Goal: Task Accomplishment & Management: Use online tool/utility

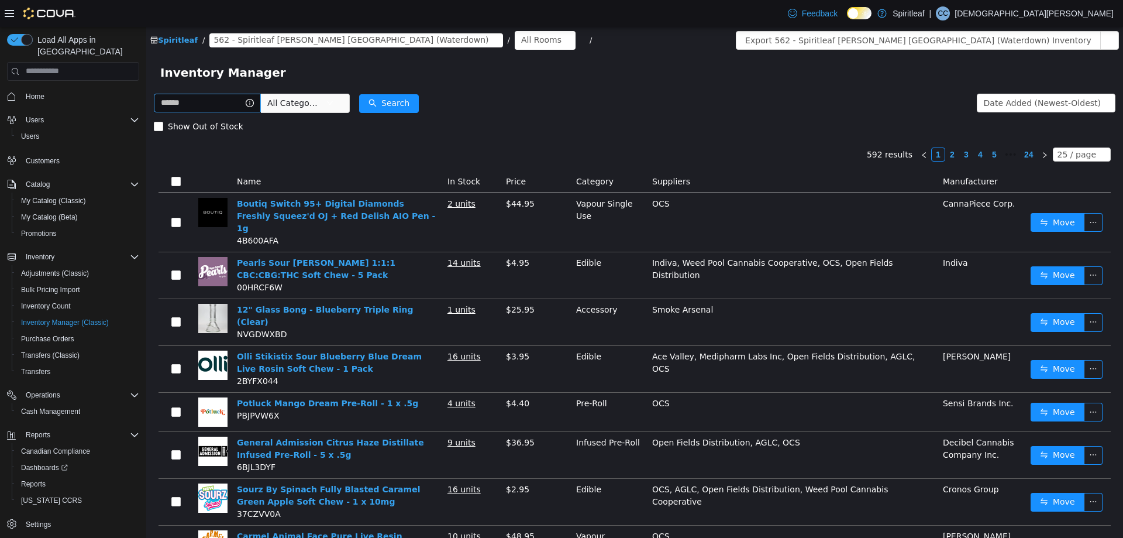
click at [177, 102] on input "text" at bounding box center [207, 102] width 107 height 19
type input "***"
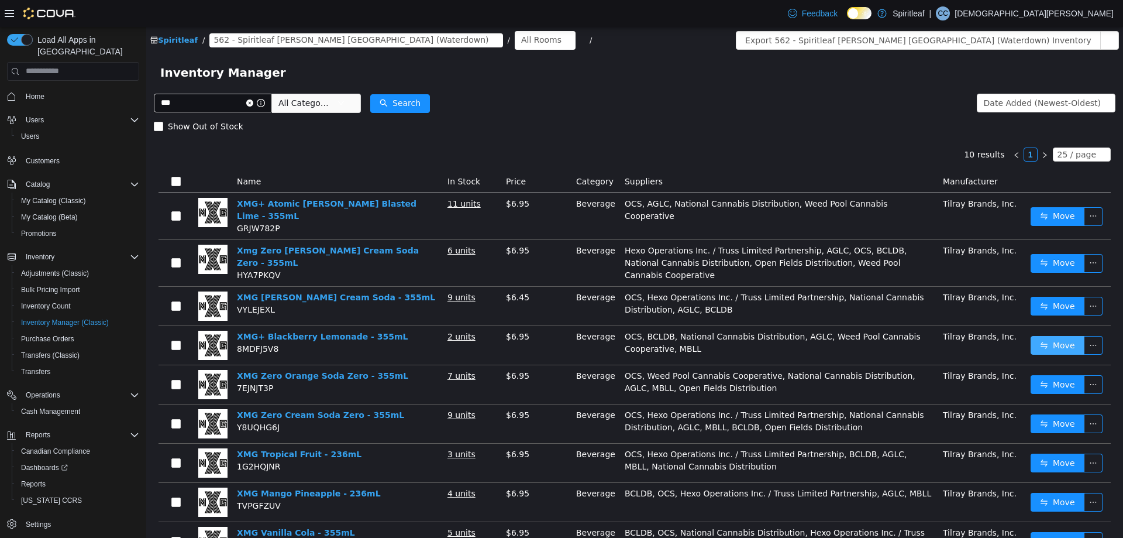
click at [1042, 335] on button "Move" at bounding box center [1058, 344] width 54 height 19
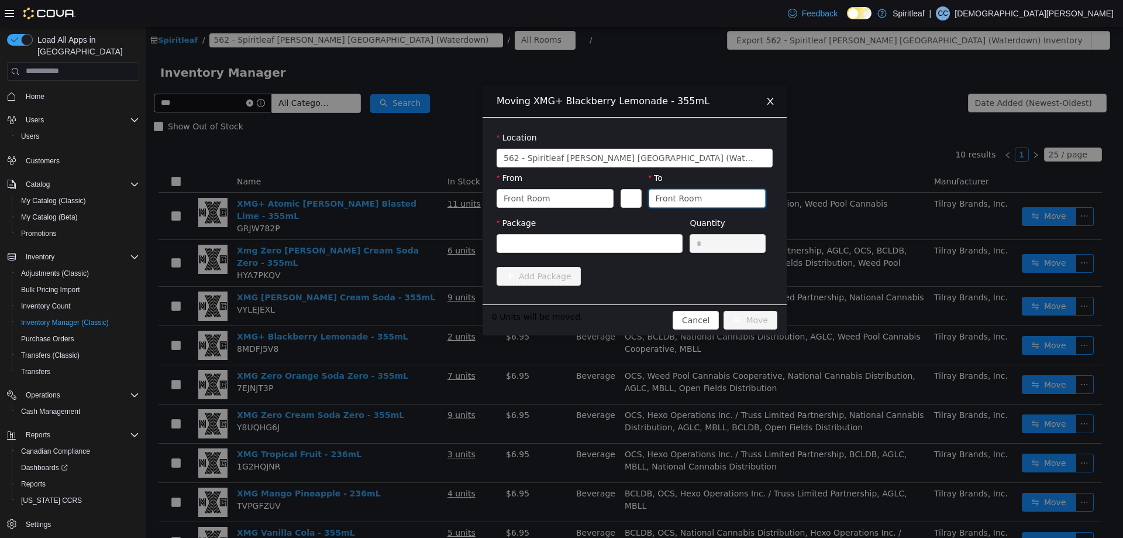
click at [703, 199] on div "Front Room" at bounding box center [703, 198] width 95 height 18
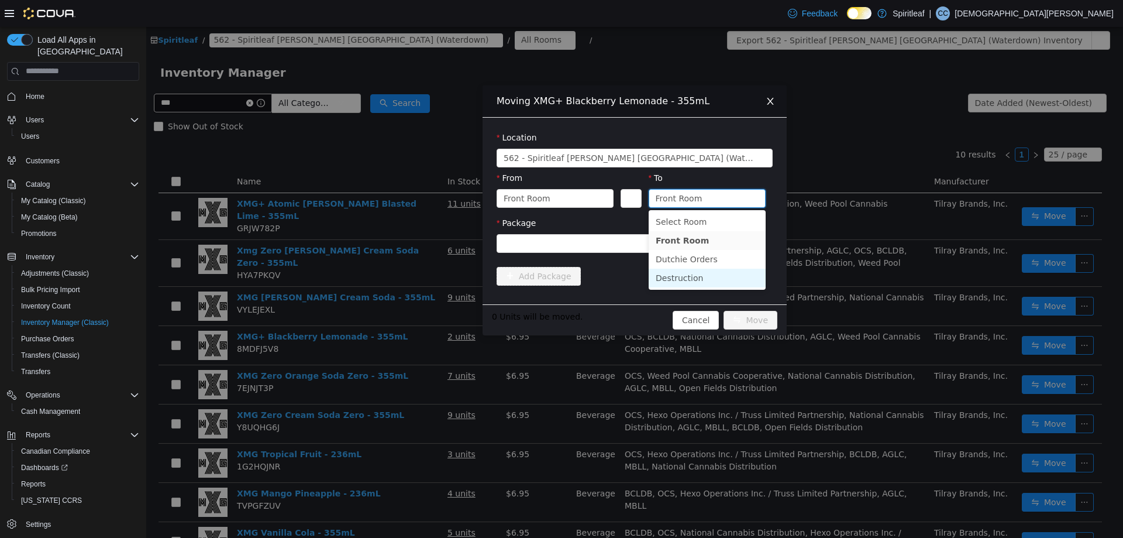
click at [671, 272] on li "Destruction" at bounding box center [707, 277] width 117 height 19
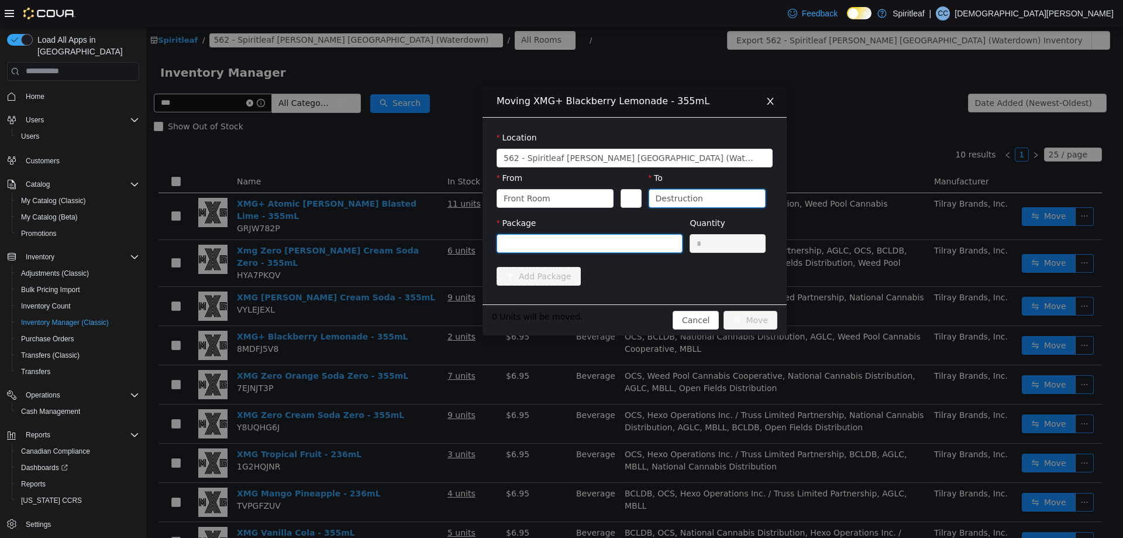
click at [591, 239] on div at bounding box center [586, 243] width 164 height 18
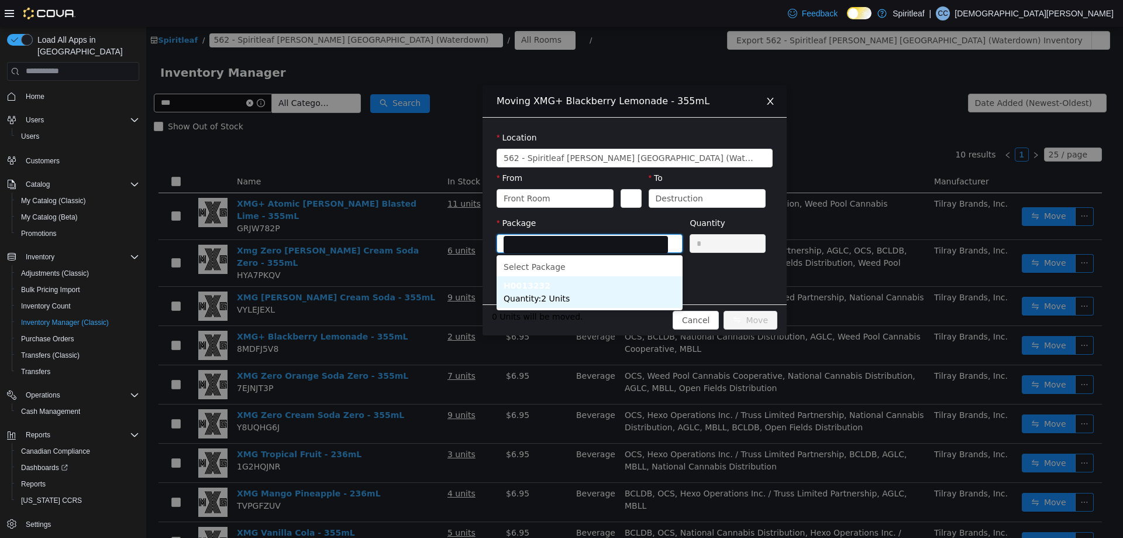
click at [581, 295] on li "H0013232 Quantity : 2 Units" at bounding box center [590, 291] width 186 height 32
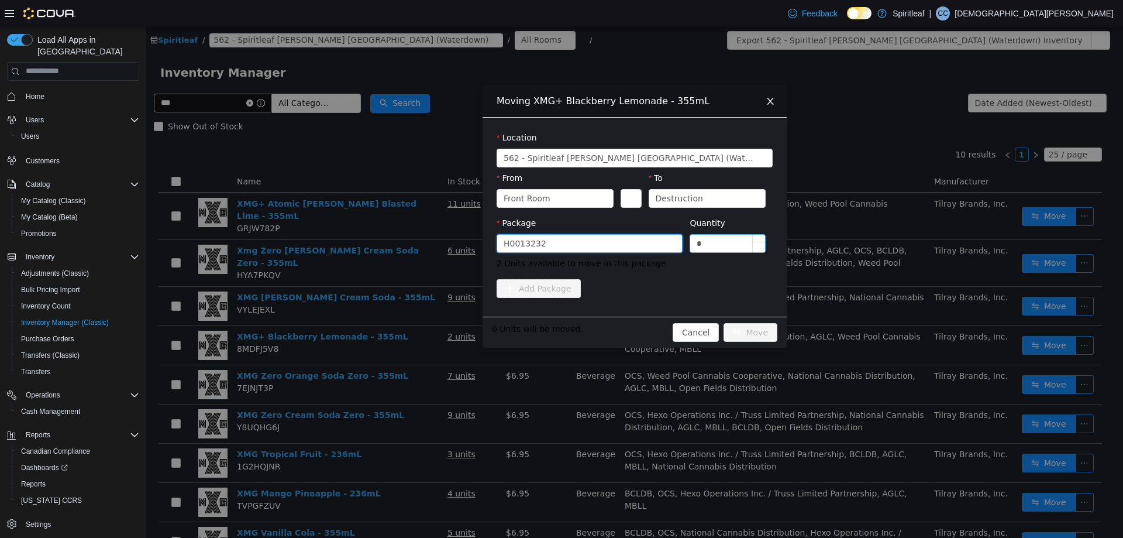
click at [761, 241] on span "Decrease Value" at bounding box center [759, 246] width 12 height 11
type input "*"
drag, startPoint x: 757, startPoint y: 237, endPoint x: 758, endPoint y: 247, distance: 10.0
click at [758, 237] on span "Increase Value" at bounding box center [759, 237] width 12 height 7
click at [745, 330] on button "Move" at bounding box center [751, 331] width 54 height 19
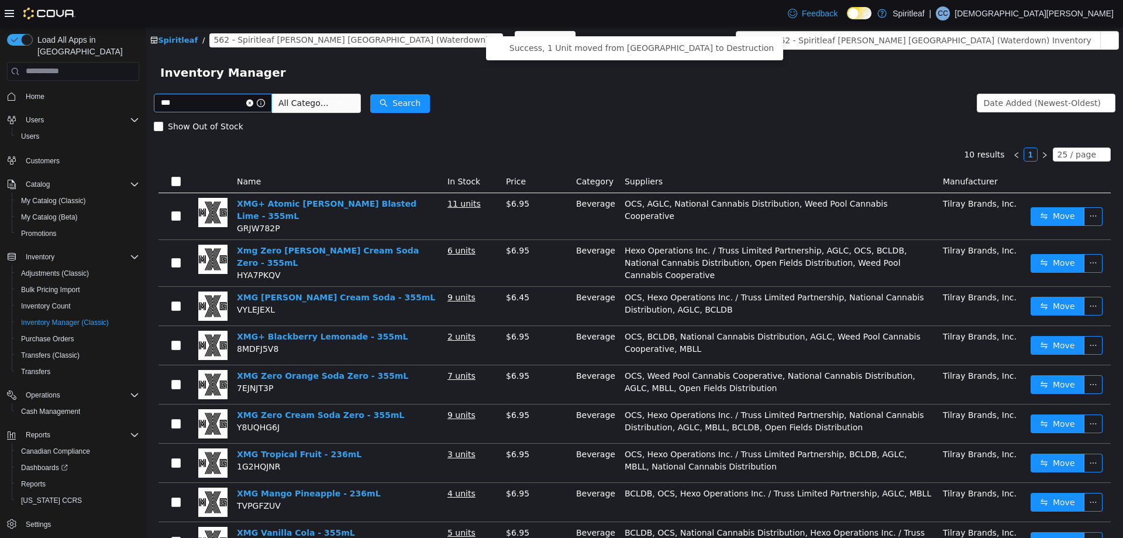
drag, startPoint x: 262, startPoint y: 102, endPoint x: 243, endPoint y: 111, distance: 21.2
click at [253, 101] on icon "icon: close-circle" at bounding box center [249, 102] width 7 height 7
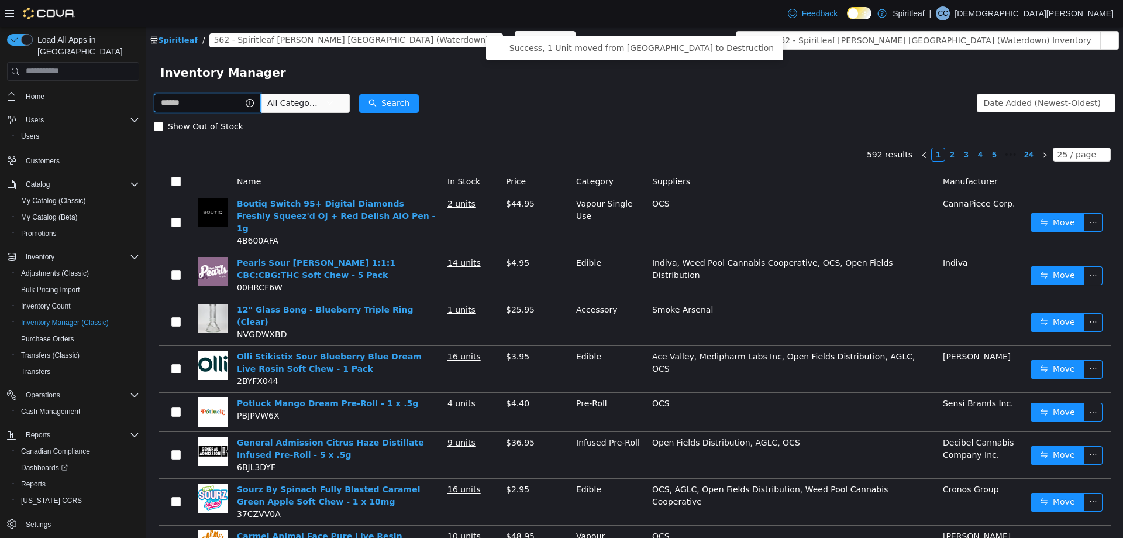
click at [215, 99] on input "text" at bounding box center [207, 102] width 107 height 19
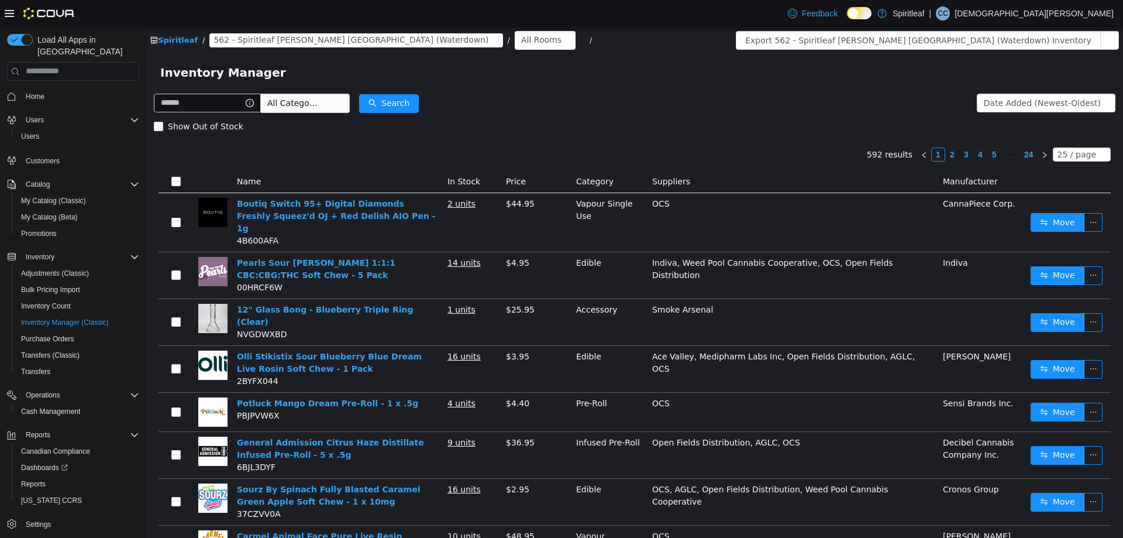
click at [633, 60] on div "Inventory Manager" at bounding box center [634, 71] width 977 height 37
click at [1100, 33] on button "button" at bounding box center [1109, 39] width 19 height 19
click at [1059, 60] on li "Front Room" at bounding box center [1073, 63] width 90 height 19
